Goal: Navigation & Orientation: Find specific page/section

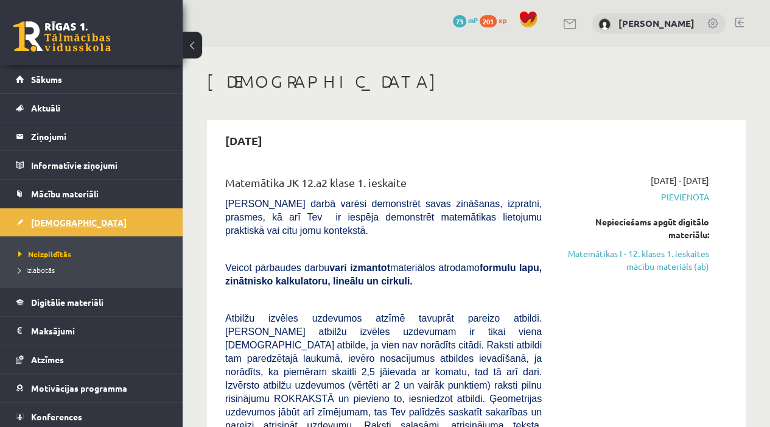
click at [77, 215] on link "[DEMOGRAPHIC_DATA]" at bounding box center [92, 222] width 152 height 28
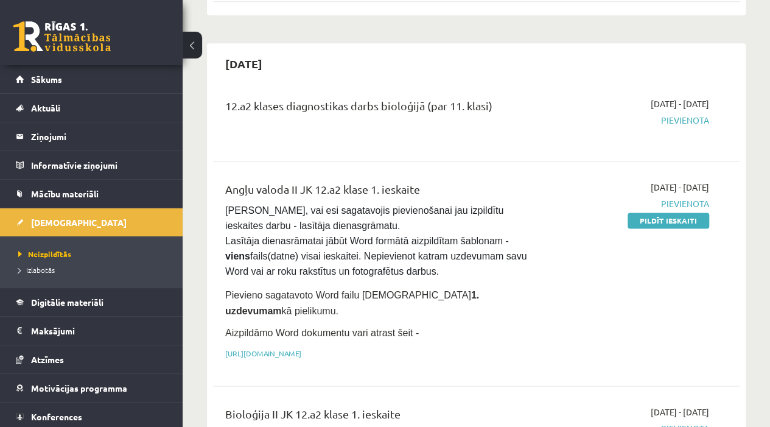
scroll to position [730, 0]
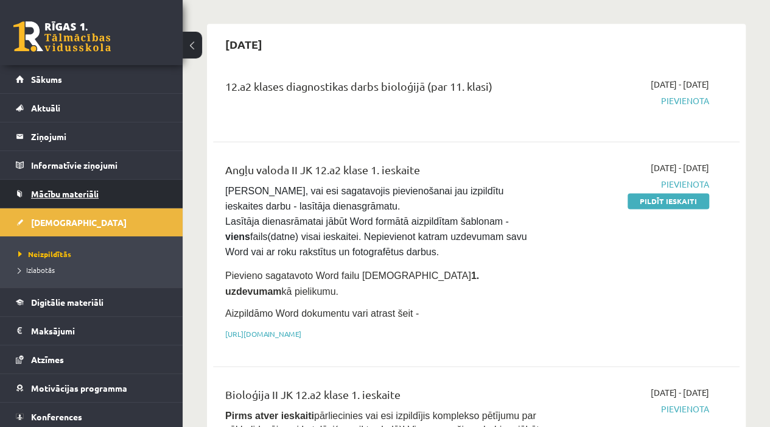
click at [80, 196] on span "Mācību materiāli" at bounding box center [65, 193] width 68 height 11
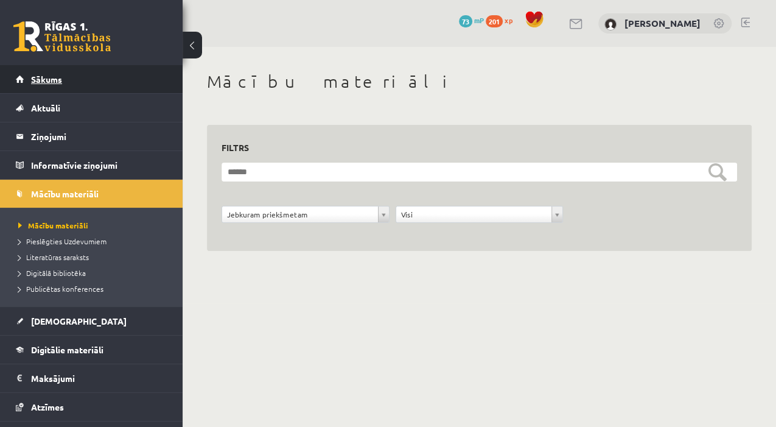
click at [68, 71] on link "Sākums" at bounding box center [92, 79] width 152 height 28
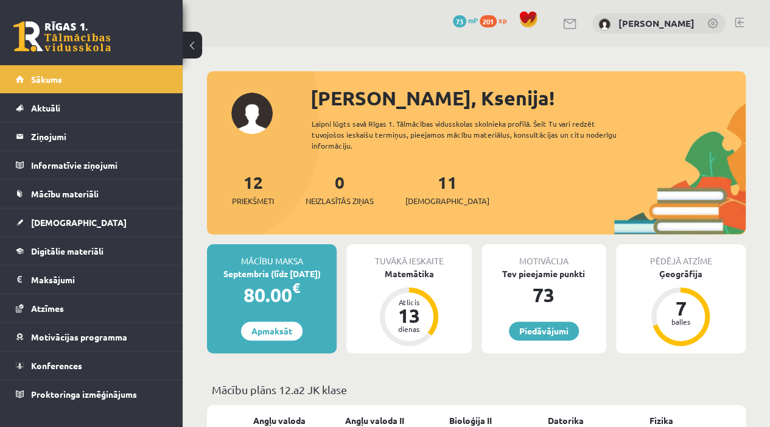
click at [739, 19] on link at bounding box center [738, 23] width 9 height 10
